Goal: Browse casually

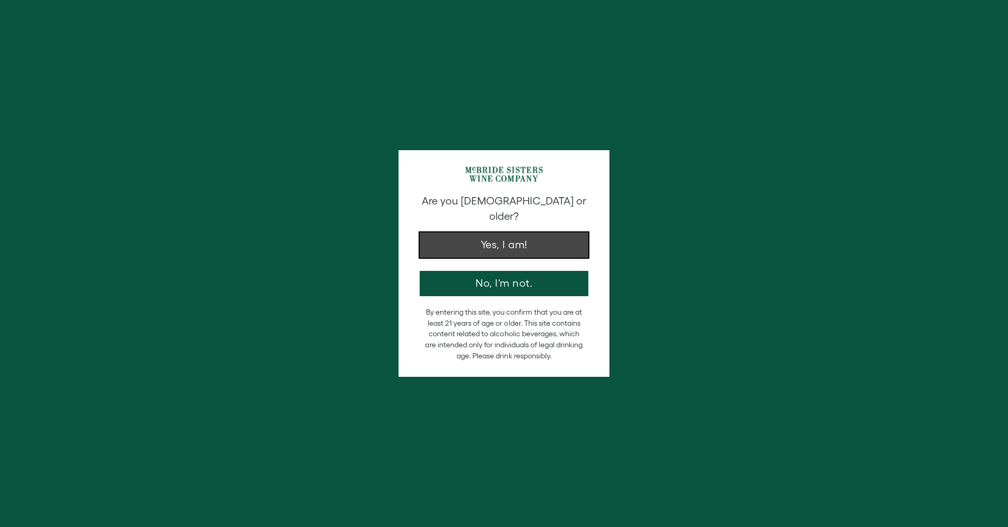
click at [528, 242] on button "Yes, I am!" at bounding box center [504, 245] width 169 height 25
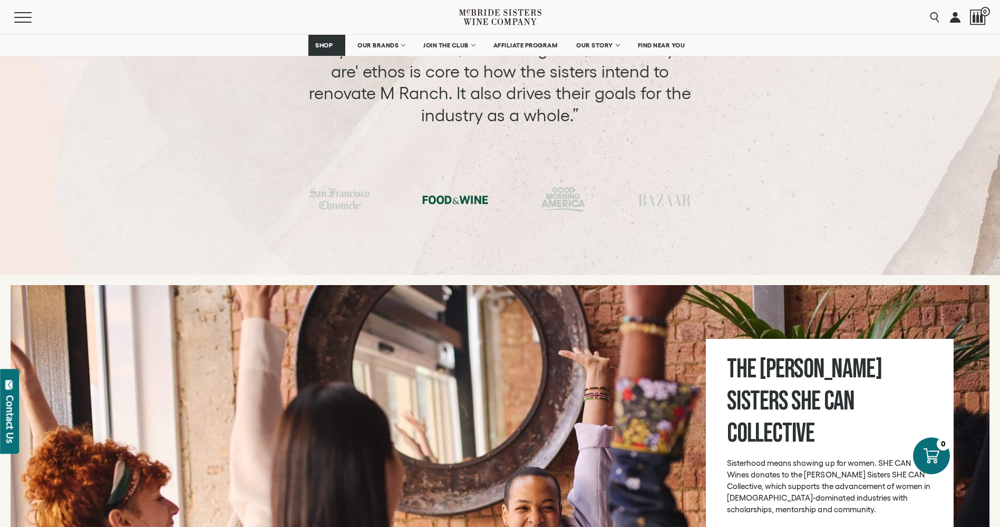
scroll to position [3586, 0]
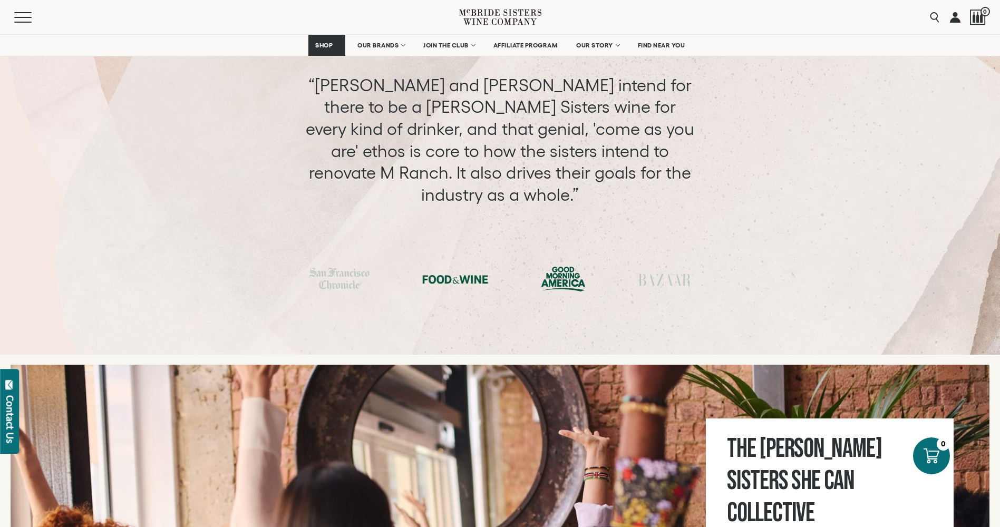
click at [565, 267] on div at bounding box center [563, 279] width 45 height 25
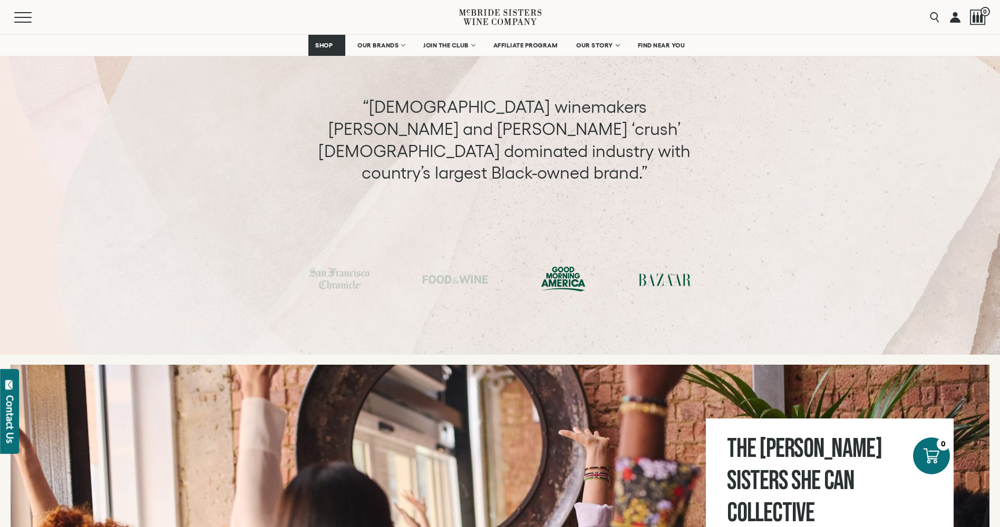
click at [646, 272] on div at bounding box center [665, 280] width 53 height 16
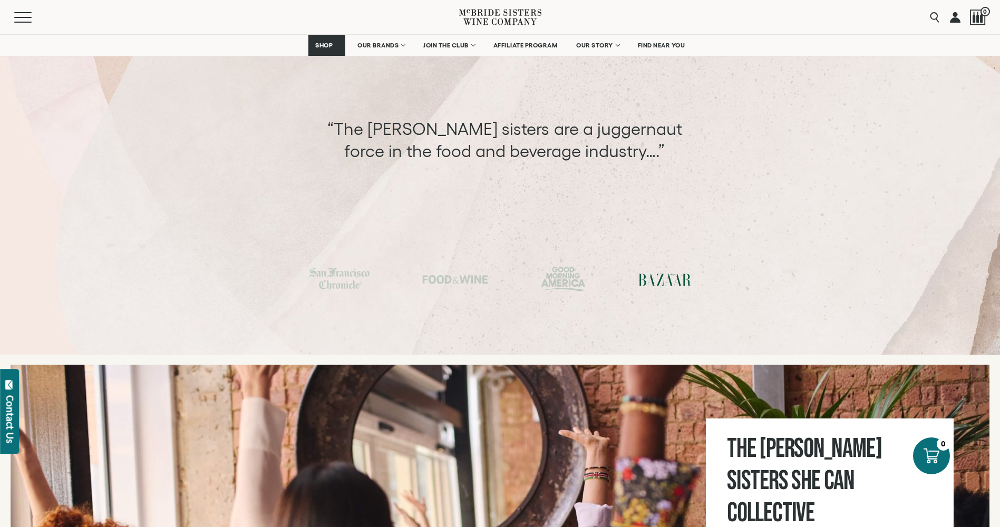
scroll to position [3428, 0]
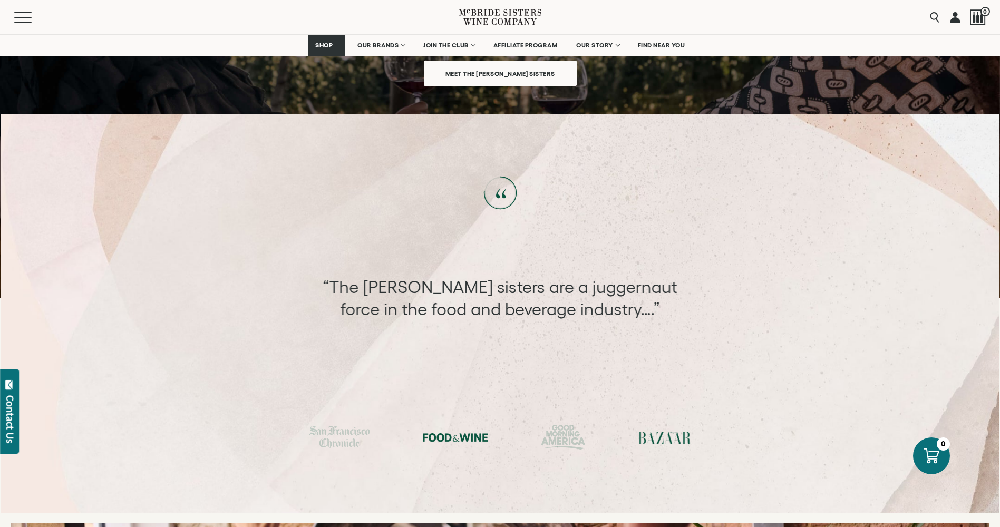
click at [464, 430] on div at bounding box center [455, 438] width 66 height 16
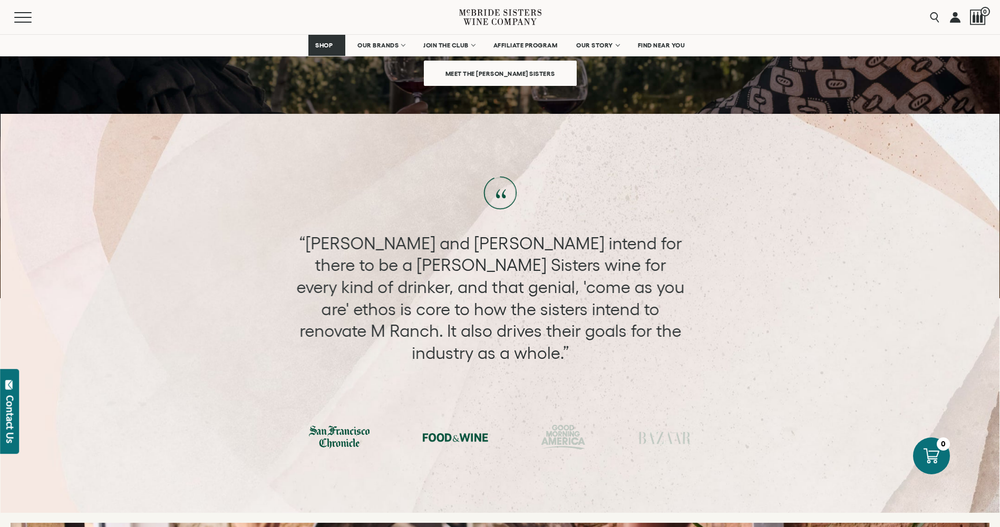
click at [336, 426] on div at bounding box center [339, 437] width 61 height 23
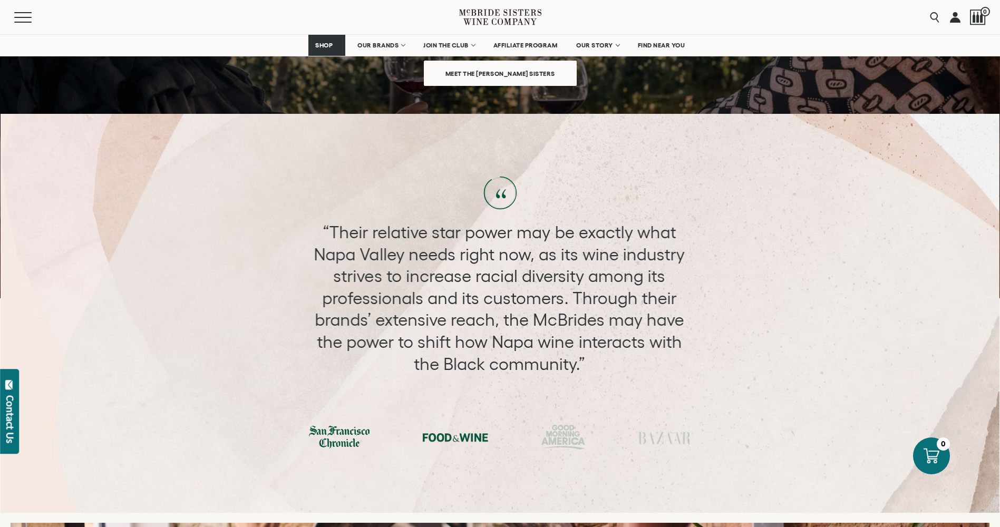
click at [432, 430] on div at bounding box center [455, 438] width 66 height 16
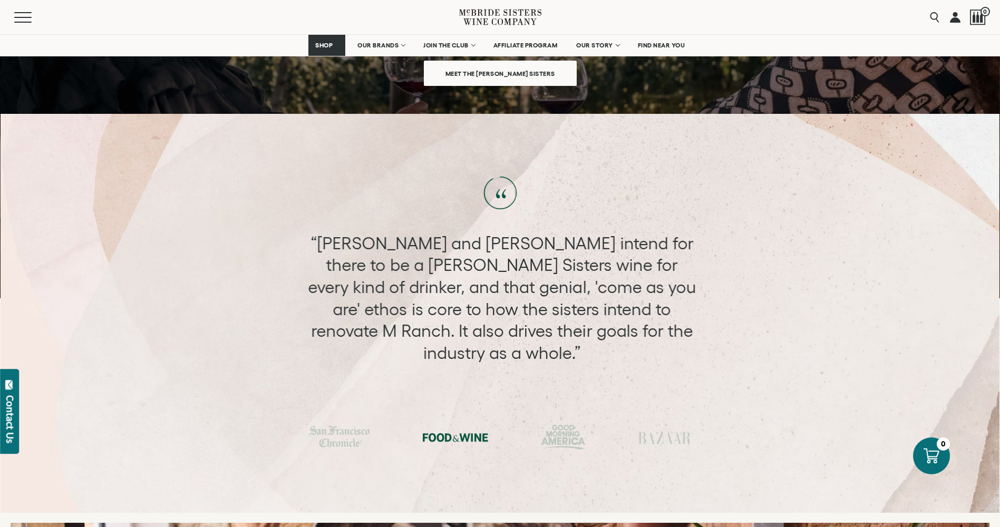
click at [538, 425] on div at bounding box center [500, 437] width 999 height 25
click at [567, 425] on div at bounding box center [563, 437] width 45 height 25
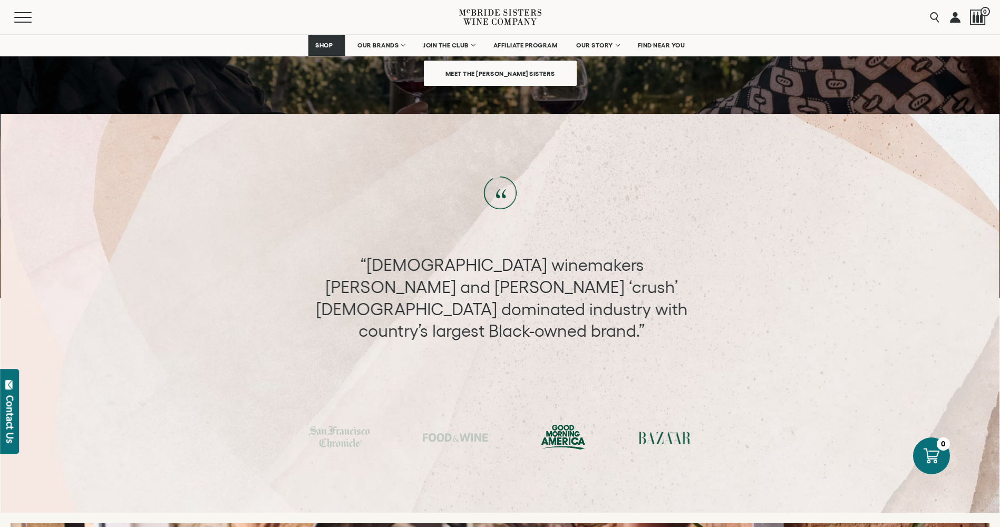
click at [650, 430] on div at bounding box center [665, 438] width 53 height 16
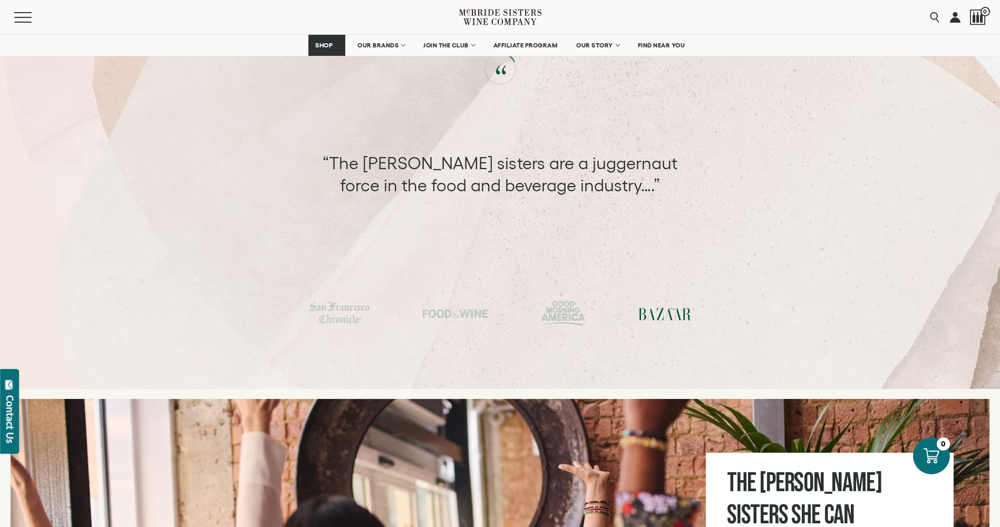
scroll to position [3486, 0]
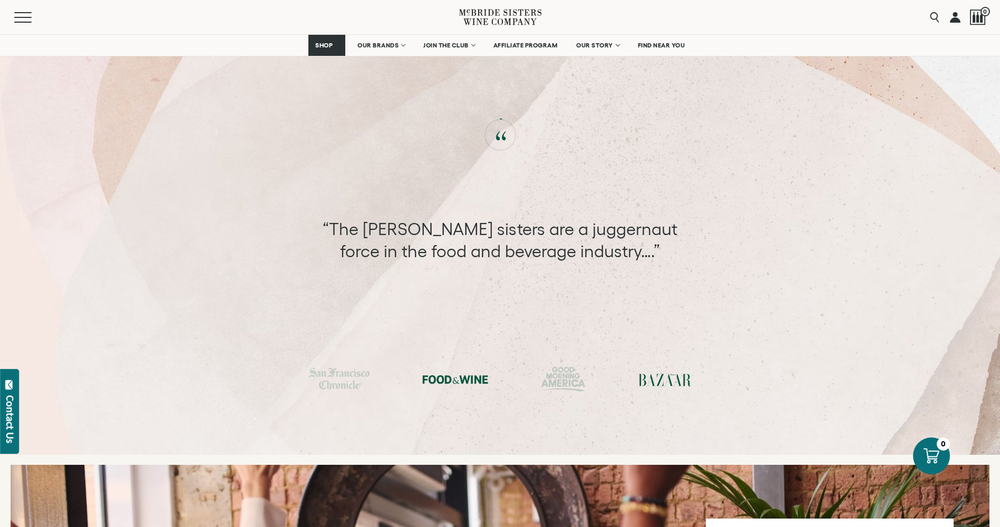
click at [463, 372] on div at bounding box center [455, 380] width 66 height 16
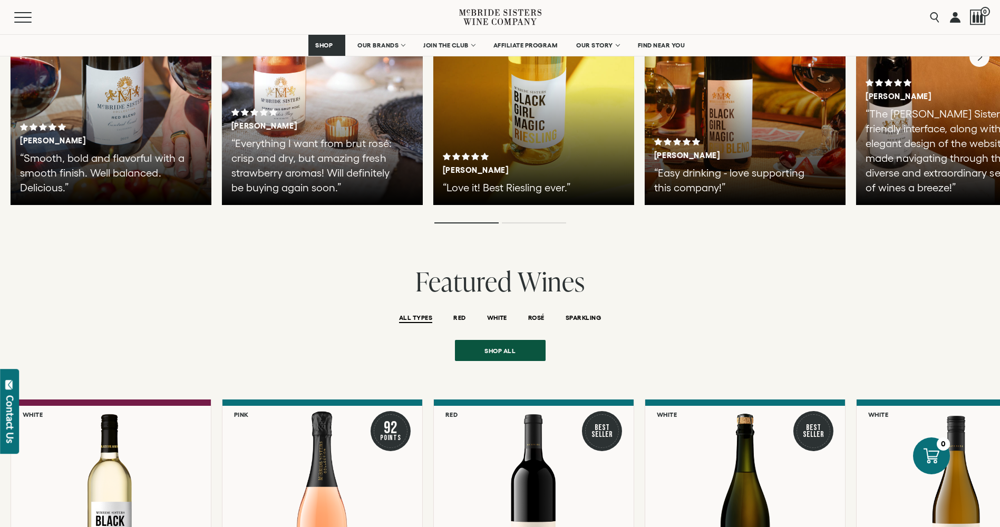
scroll to position [1851, 0]
